Goal: Information Seeking & Learning: Learn about a topic

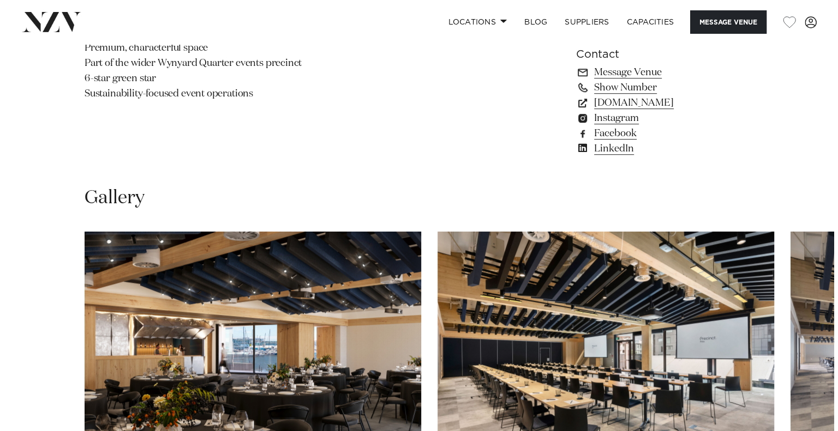
scroll to position [982, 0]
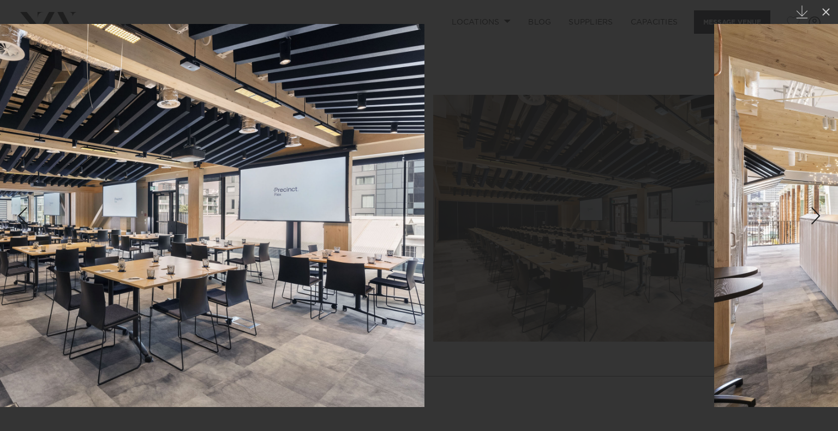
drag, startPoint x: 624, startPoint y: 205, endPoint x: 341, endPoint y: 187, distance: 283.1
click at [233, 179] on img at bounding box center [136, 215] width 575 height 383
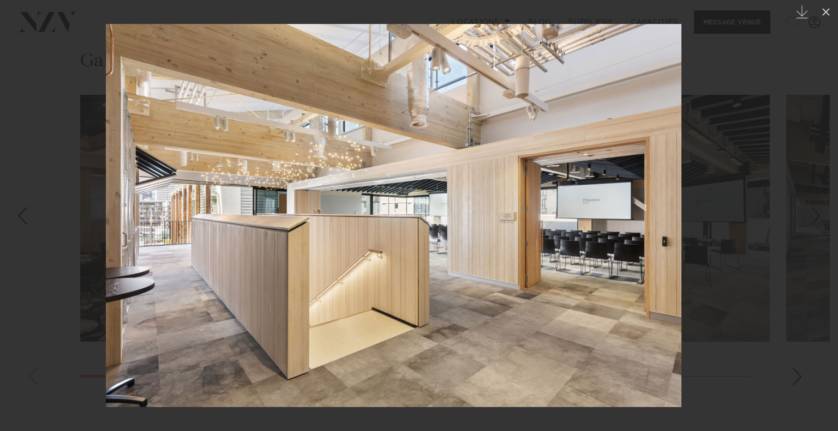
drag, startPoint x: 548, startPoint y: 201, endPoint x: 183, endPoint y: 164, distance: 366.7
click at [194, 167] on img at bounding box center [393, 215] width 575 height 383
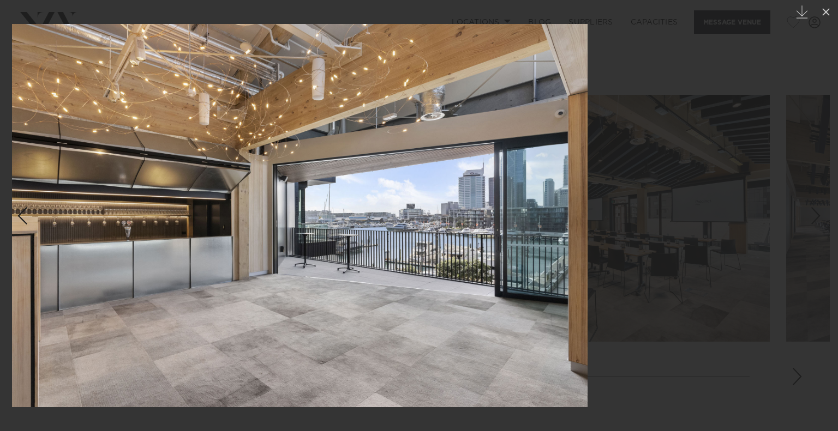
drag, startPoint x: 462, startPoint y: 179, endPoint x: 6, endPoint y: 117, distance: 460.7
click at [89, 128] on img at bounding box center [299, 215] width 575 height 383
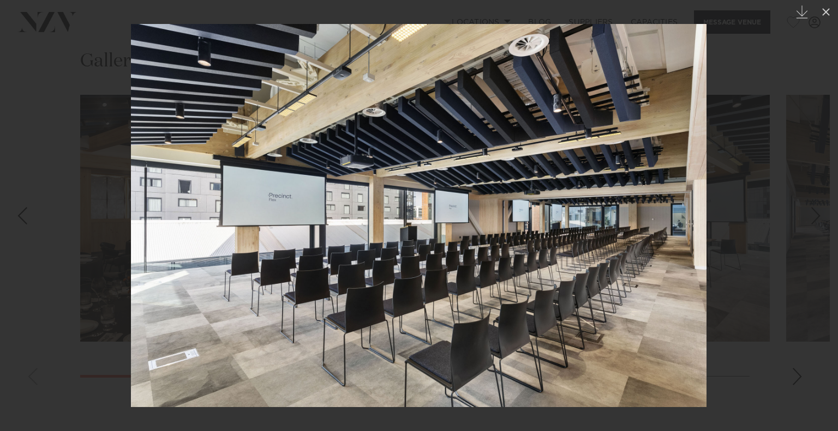
drag, startPoint x: 524, startPoint y: 167, endPoint x: 193, endPoint y: 136, distance: 332.5
click at [212, 137] on img at bounding box center [418, 215] width 575 height 383
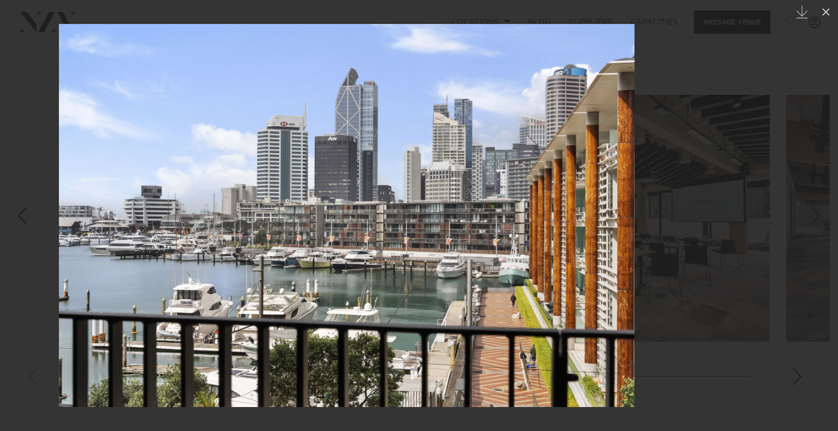
drag, startPoint x: 462, startPoint y: 136, endPoint x: 130, endPoint y: 101, distance: 334.0
click at [226, 115] on img at bounding box center [346, 215] width 575 height 383
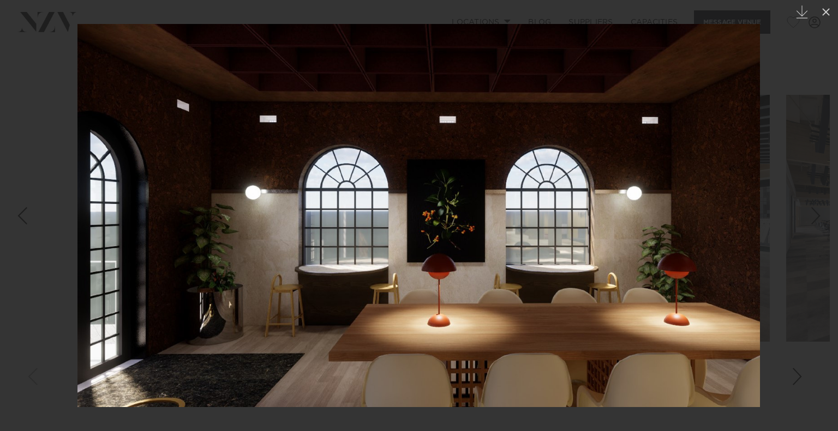
drag, startPoint x: 460, startPoint y: 130, endPoint x: 141, endPoint y: 92, distance: 321.3
click at [164, 102] on img at bounding box center [418, 215] width 682 height 383
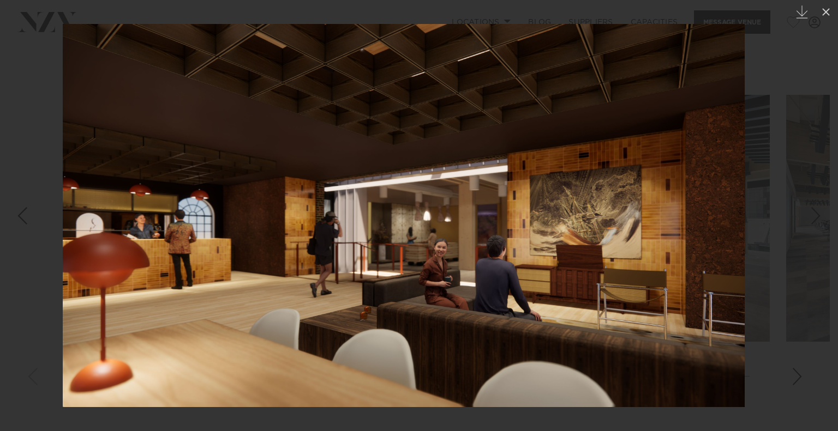
drag, startPoint x: 513, startPoint y: 142, endPoint x: 255, endPoint y: 120, distance: 258.4
click at [280, 124] on img at bounding box center [404, 215] width 682 height 383
